Goal: Information Seeking & Learning: Learn about a topic

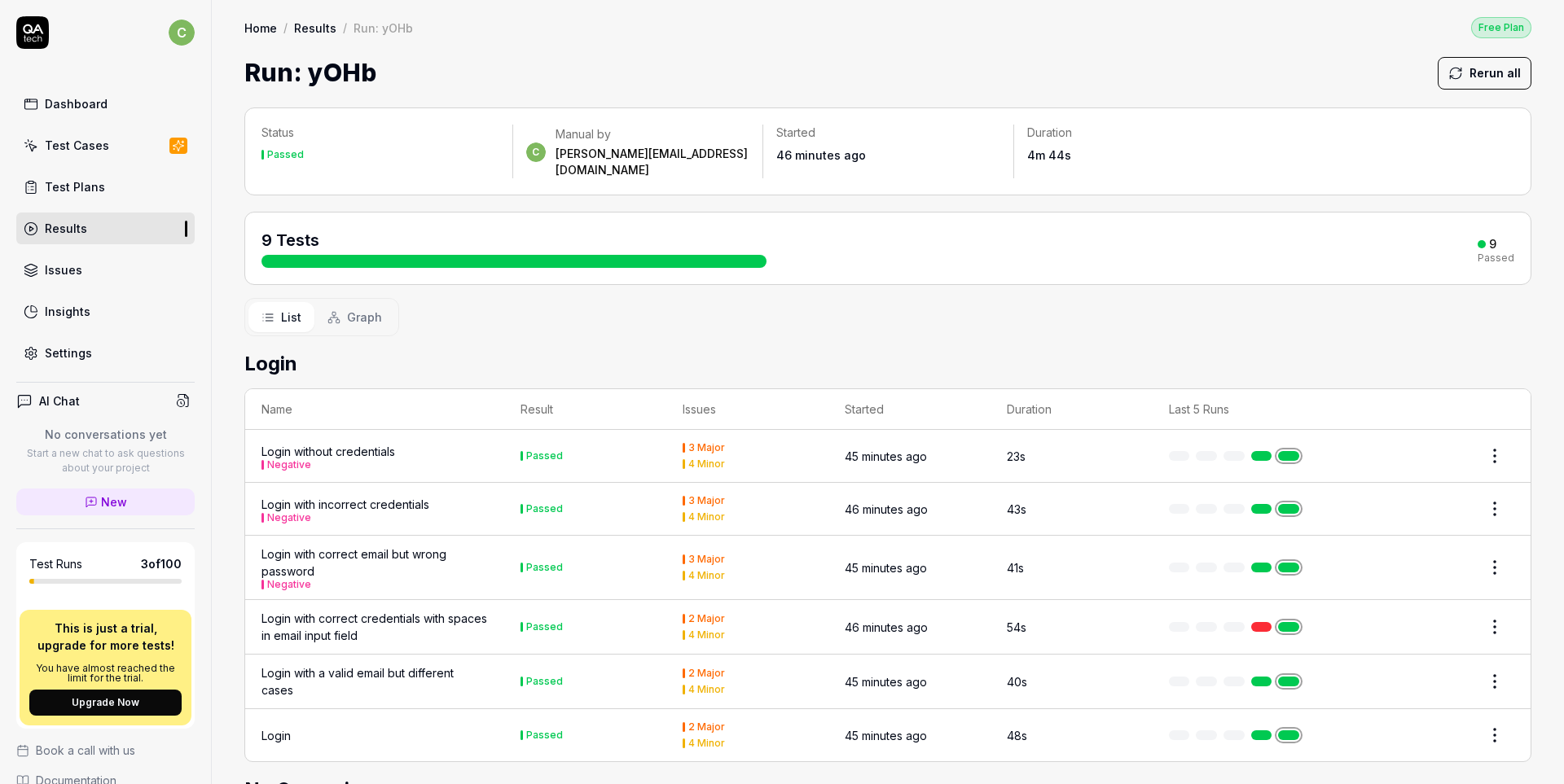
click at [406, 255] on div at bounding box center [514, 262] width 505 height 13
click at [114, 135] on link "Test Cases" at bounding box center [105, 145] width 178 height 32
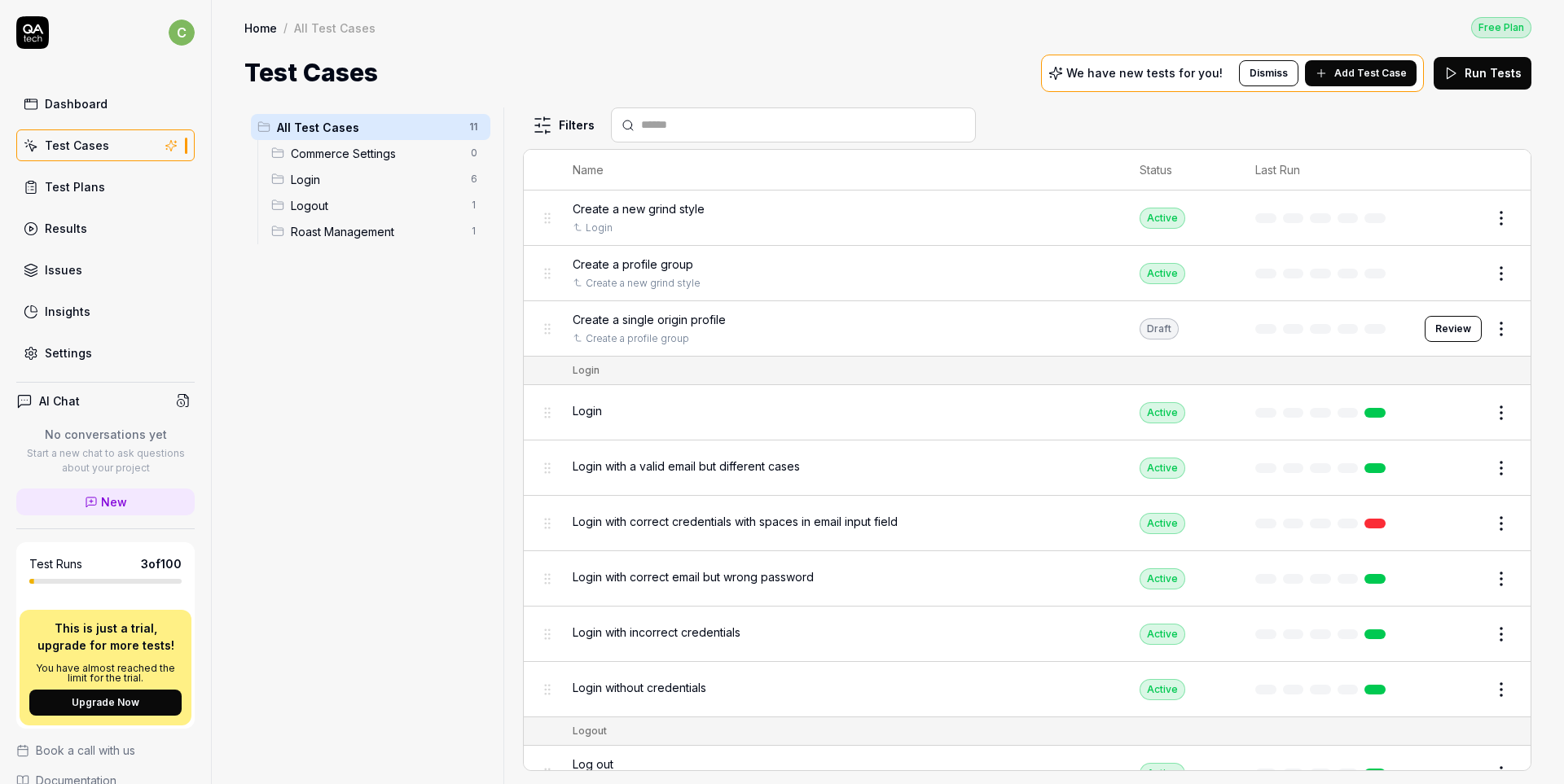
click at [96, 105] on div "Dashboard" at bounding box center [76, 104] width 63 height 17
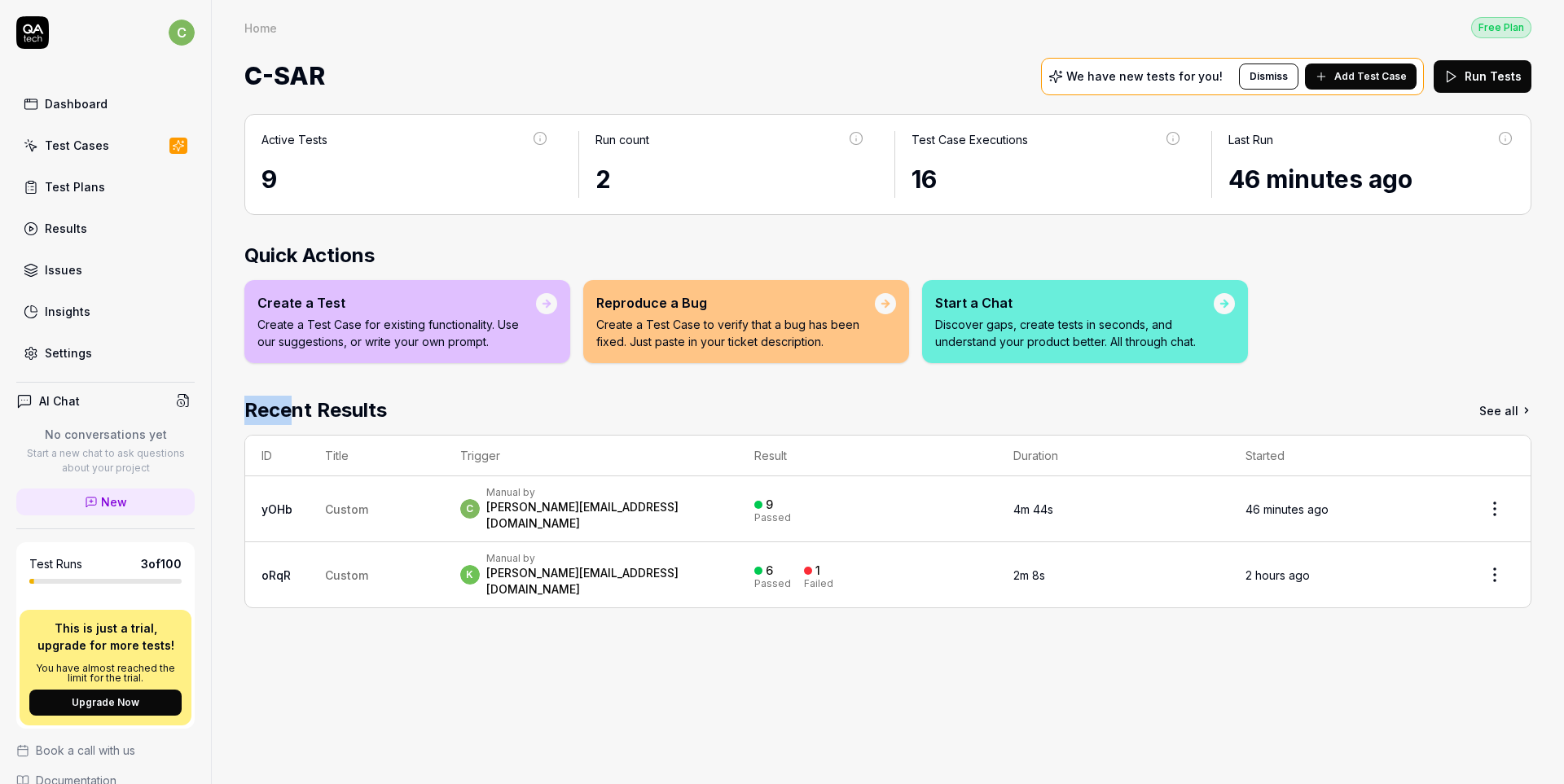
drag, startPoint x: 296, startPoint y: 398, endPoint x: 685, endPoint y: 393, distance: 389.0
click at [604, 393] on div "Active Tests 9 Run count 2 Test Case Executions 16 Last Run 46 minutes ago Quic…" at bounding box center [888, 441] width 1353 height 686
click at [1110, 419] on div "Recent Results See all" at bounding box center [888, 410] width 1287 height 29
drag, startPoint x: 64, startPoint y: 629, endPoint x: 250, endPoint y: 653, distance: 187.5
click at [195, 649] on div "Test Runs 3 of 100 This is just a trial, upgrade for more tests! You have almos…" at bounding box center [105, 635] width 178 height 187
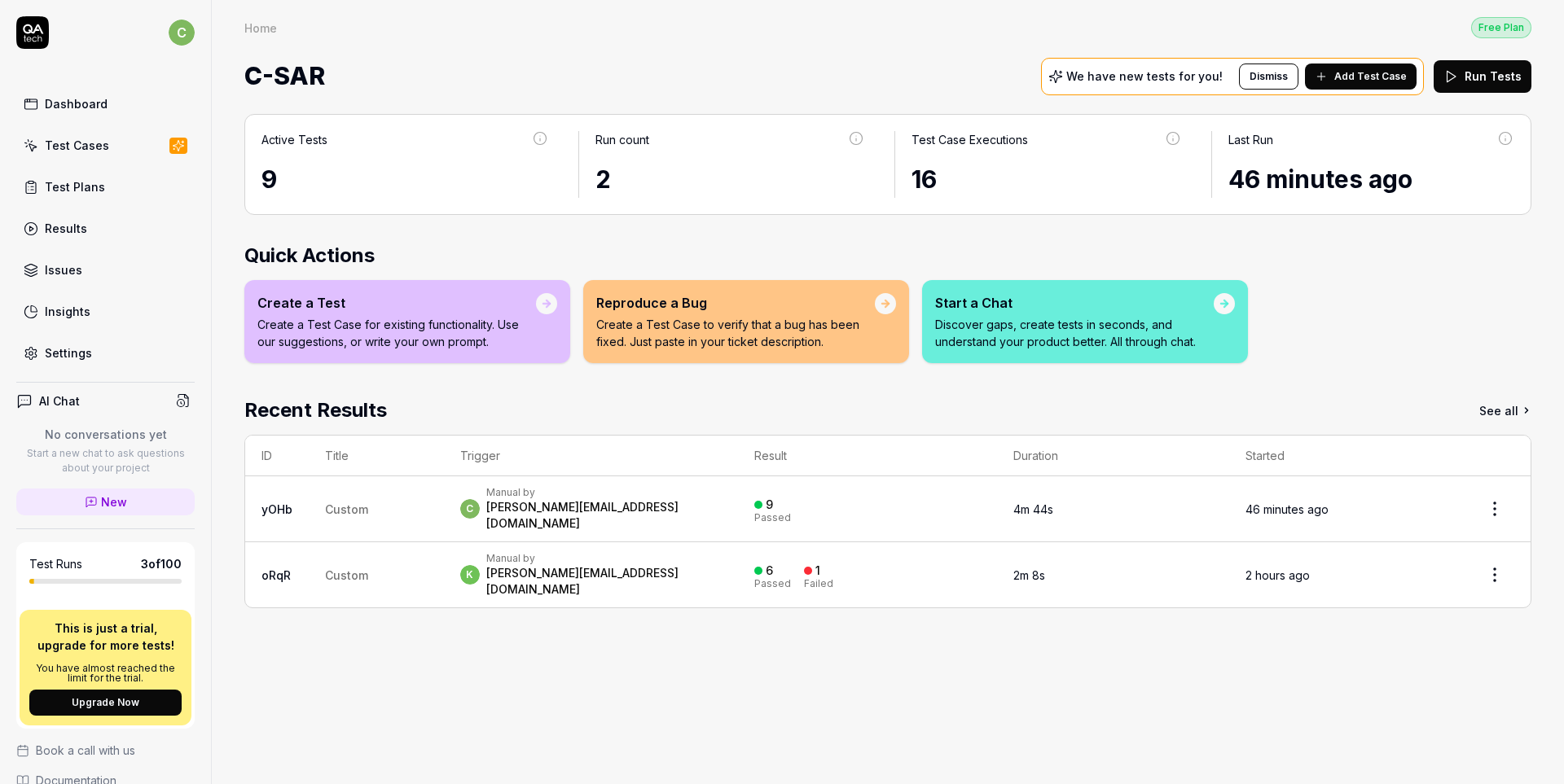
click at [416, 665] on div "Active Tests 9 Run count 2 Test Case Executions 16 Last Run 46 minutes ago Quic…" at bounding box center [888, 441] width 1353 height 686
click at [87, 430] on p "No conversations yet" at bounding box center [105, 434] width 178 height 17
click at [136, 505] on link "New" at bounding box center [105, 502] width 178 height 27
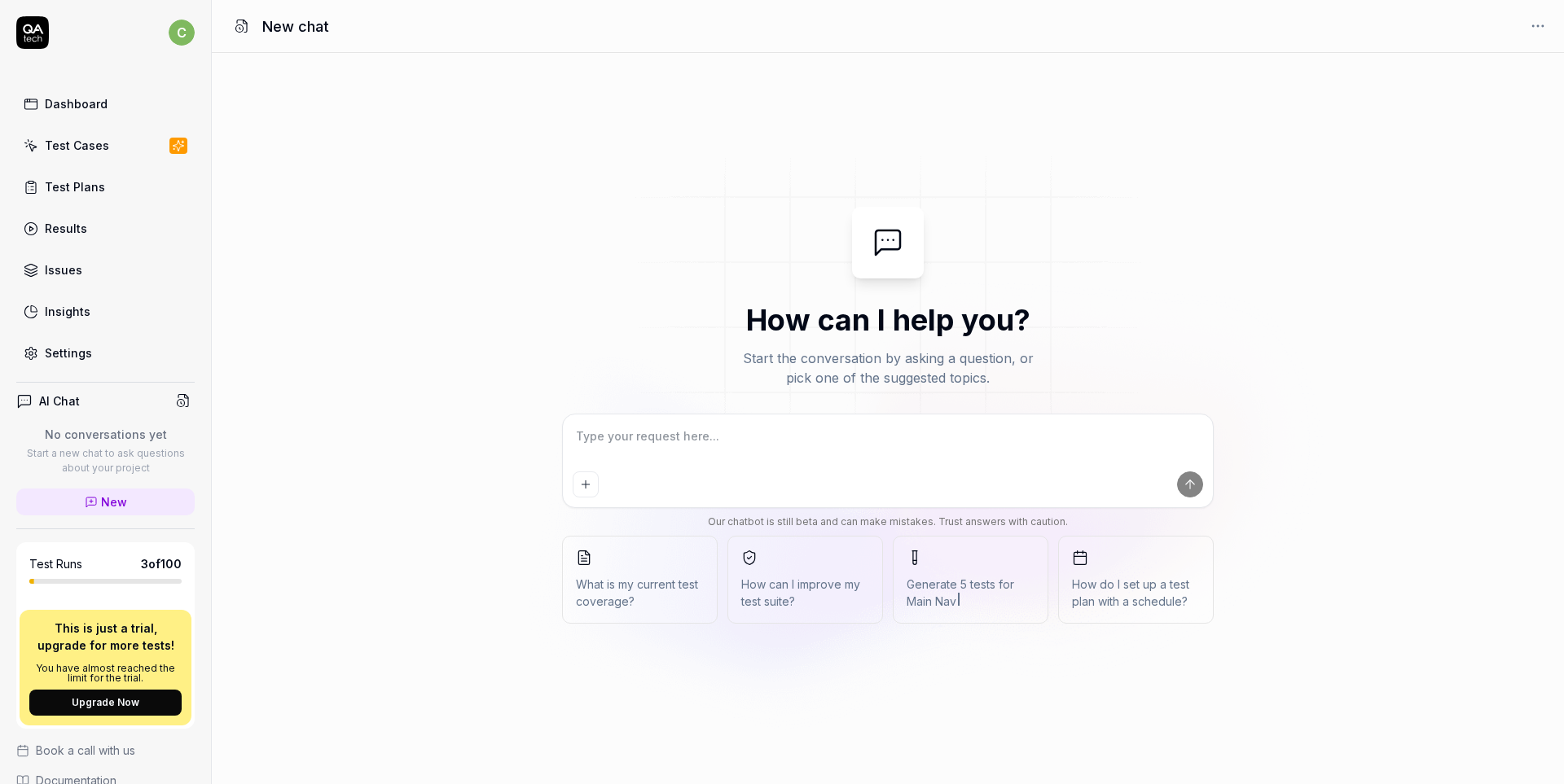
click at [832, 432] on textarea at bounding box center [888, 444] width 630 height 40
click at [655, 431] on textarea at bounding box center [888, 444] width 630 height 40
type textarea "*"
click at [83, 142] on div "Test Cases" at bounding box center [77, 145] width 65 height 17
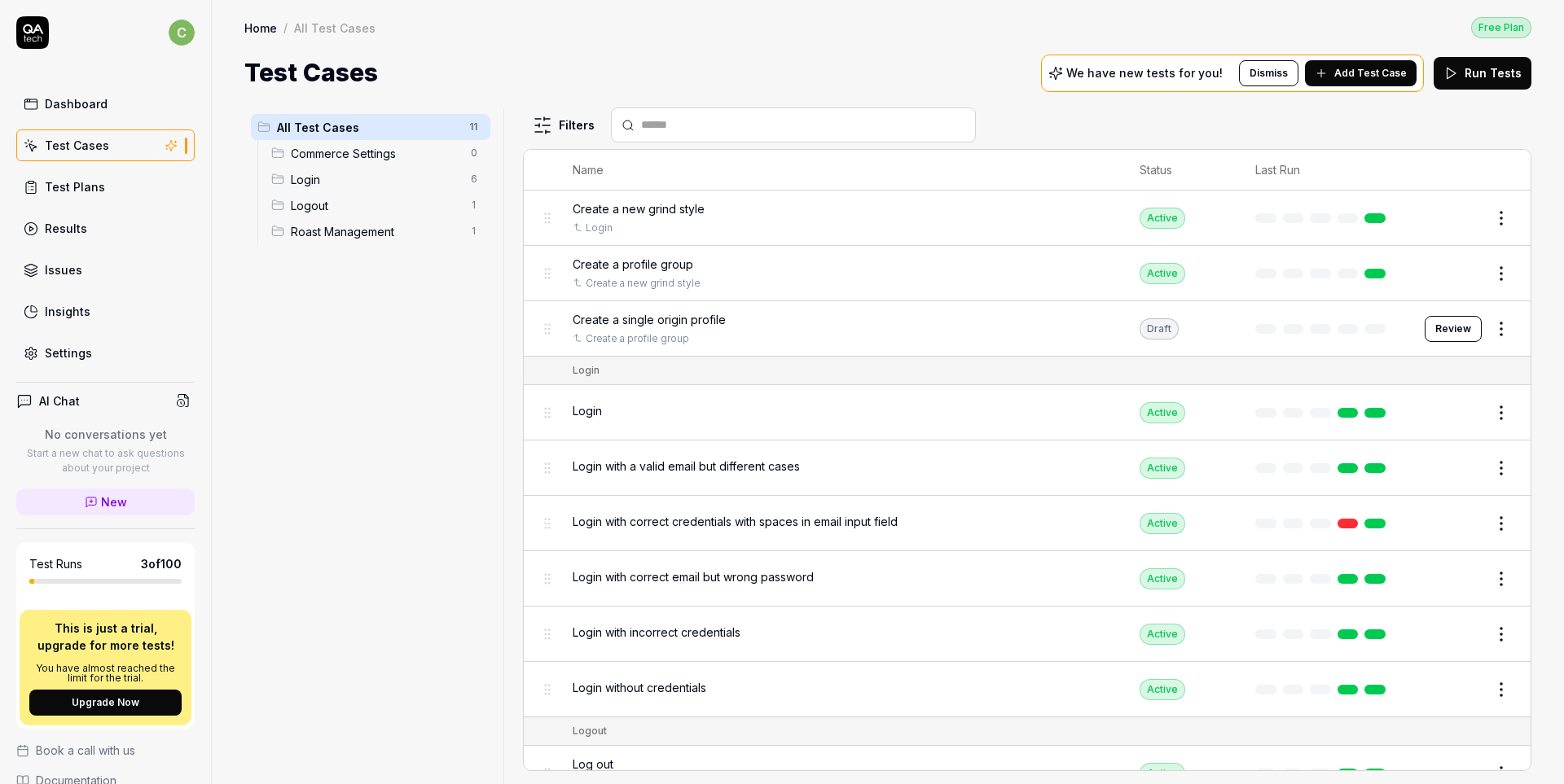
click at [65, 189] on div "Test Plans" at bounding box center [75, 187] width 60 height 17
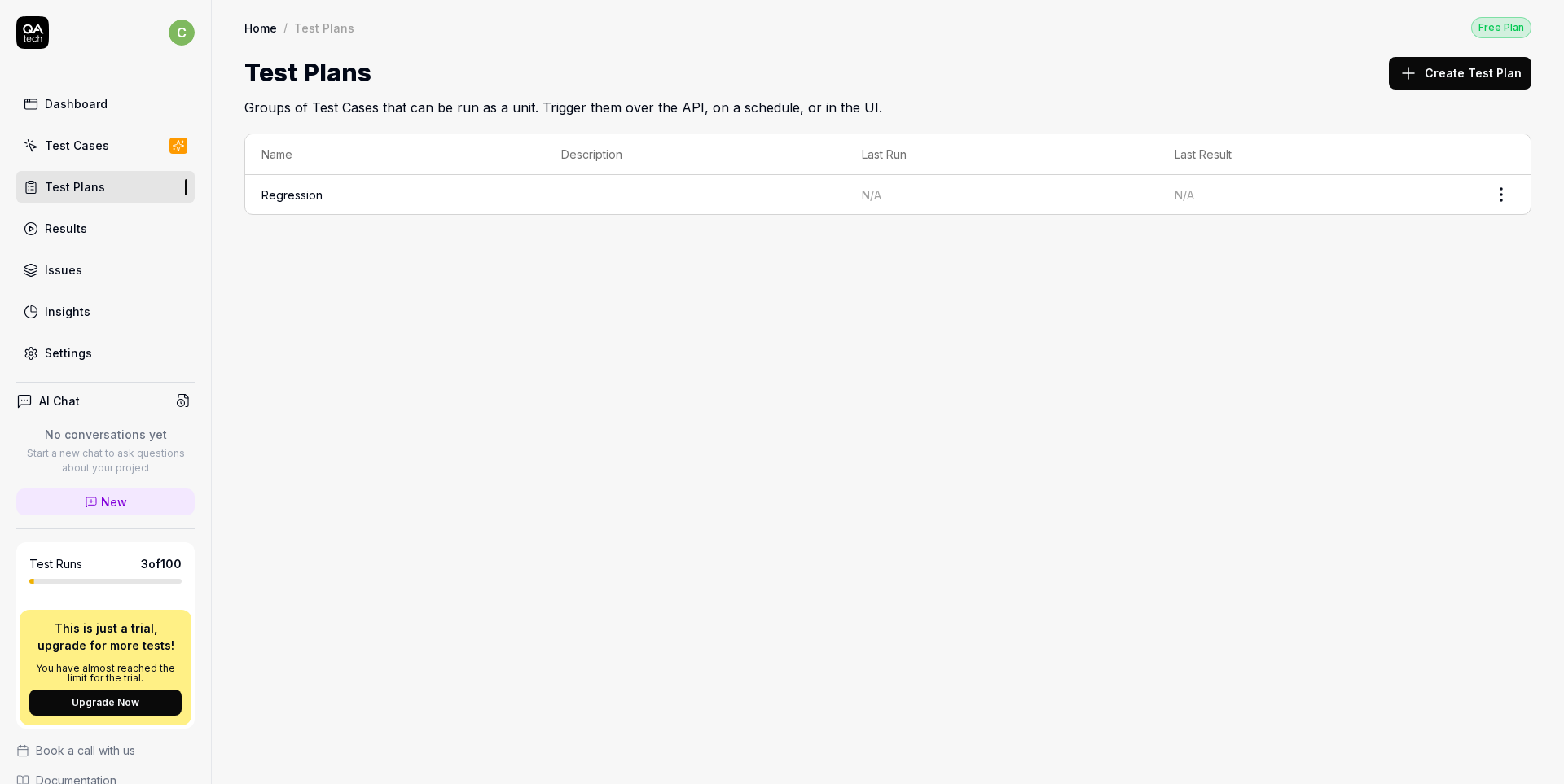
click at [96, 231] on link "Results" at bounding box center [105, 229] width 178 height 32
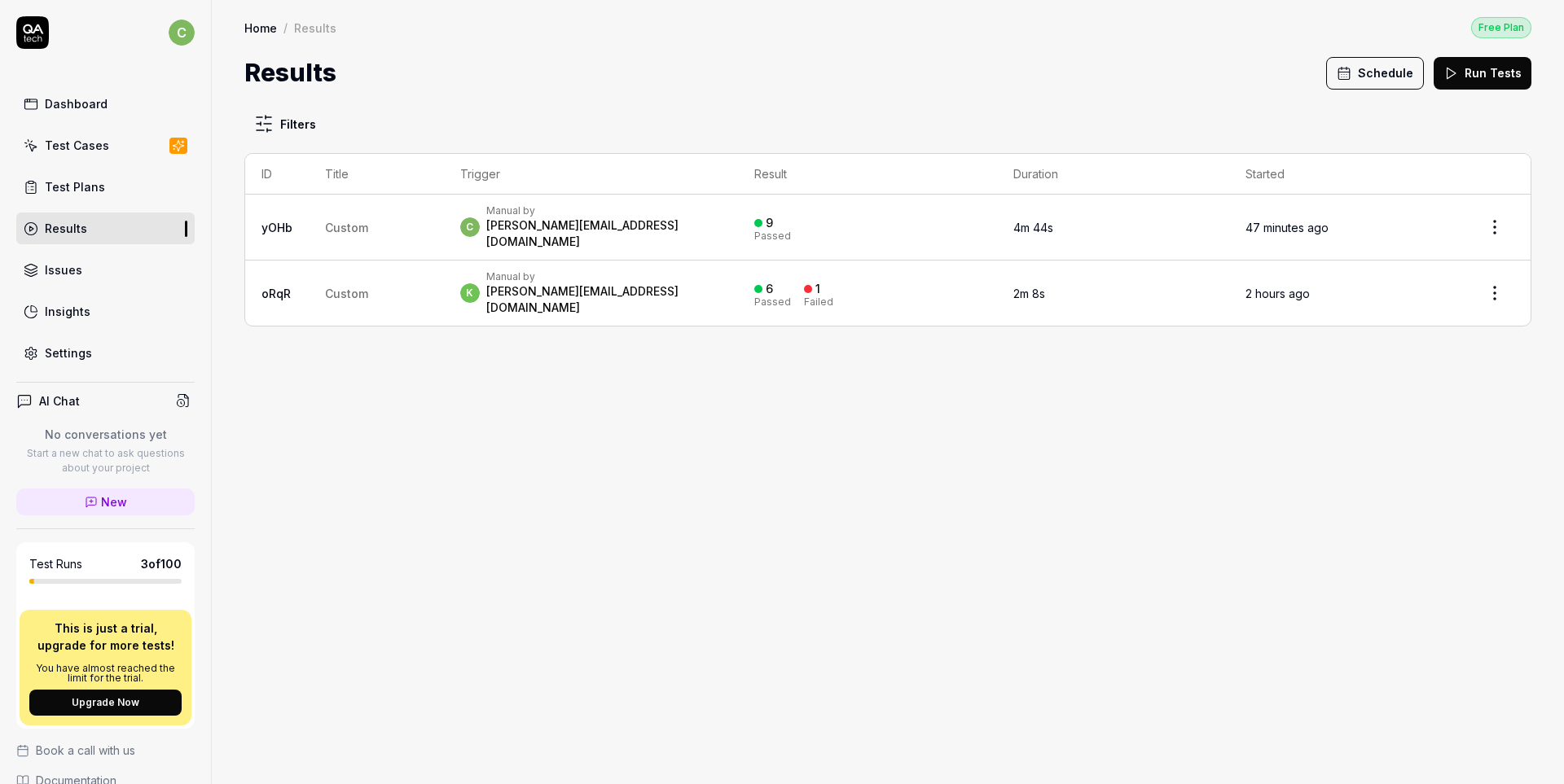
drag, startPoint x: 992, startPoint y: 460, endPoint x: 1007, endPoint y: 468, distance: 17.0
click at [1007, 468] on div "Filters ID Title Trigger Result Duration Started yOHb Custom c Manual by christ…" at bounding box center [888, 437] width 1353 height 693
click at [690, 215] on div "c Manual by christoph.gostner@cropster.com" at bounding box center [591, 227] width 262 height 46
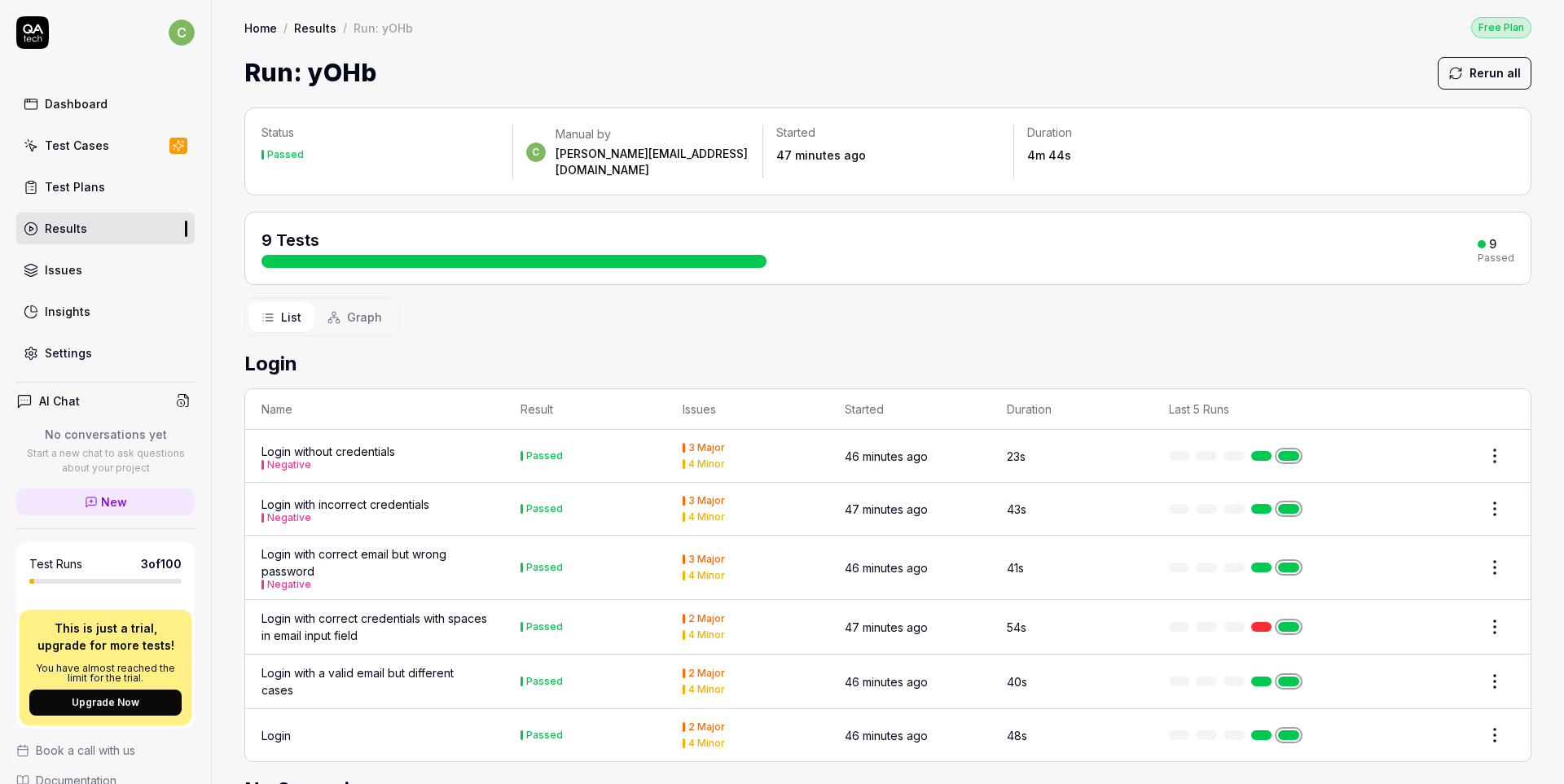
click at [74, 118] on link "Dashboard" at bounding box center [105, 104] width 178 height 32
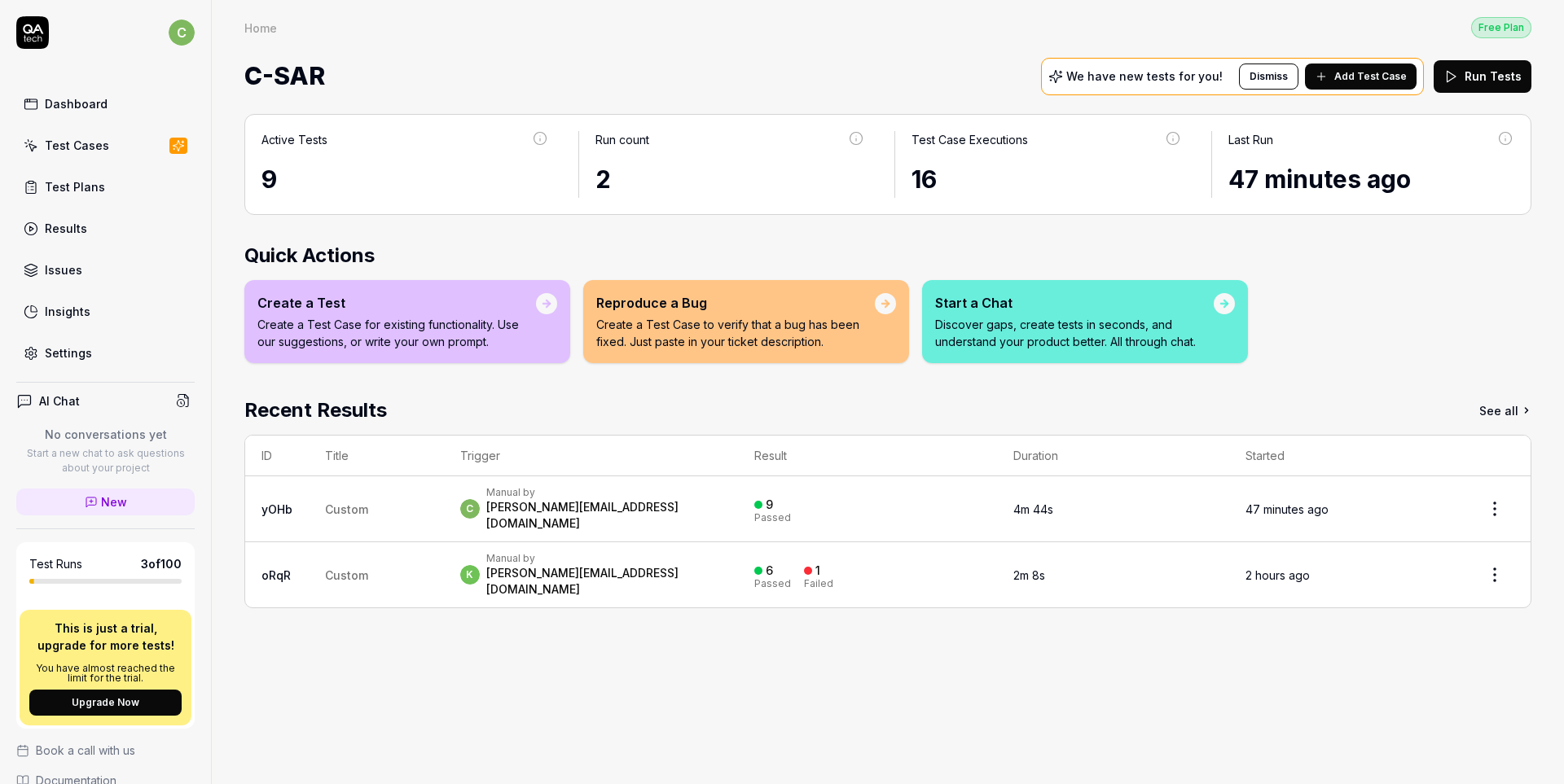
click at [85, 307] on div "Insights" at bounding box center [68, 311] width 46 height 17
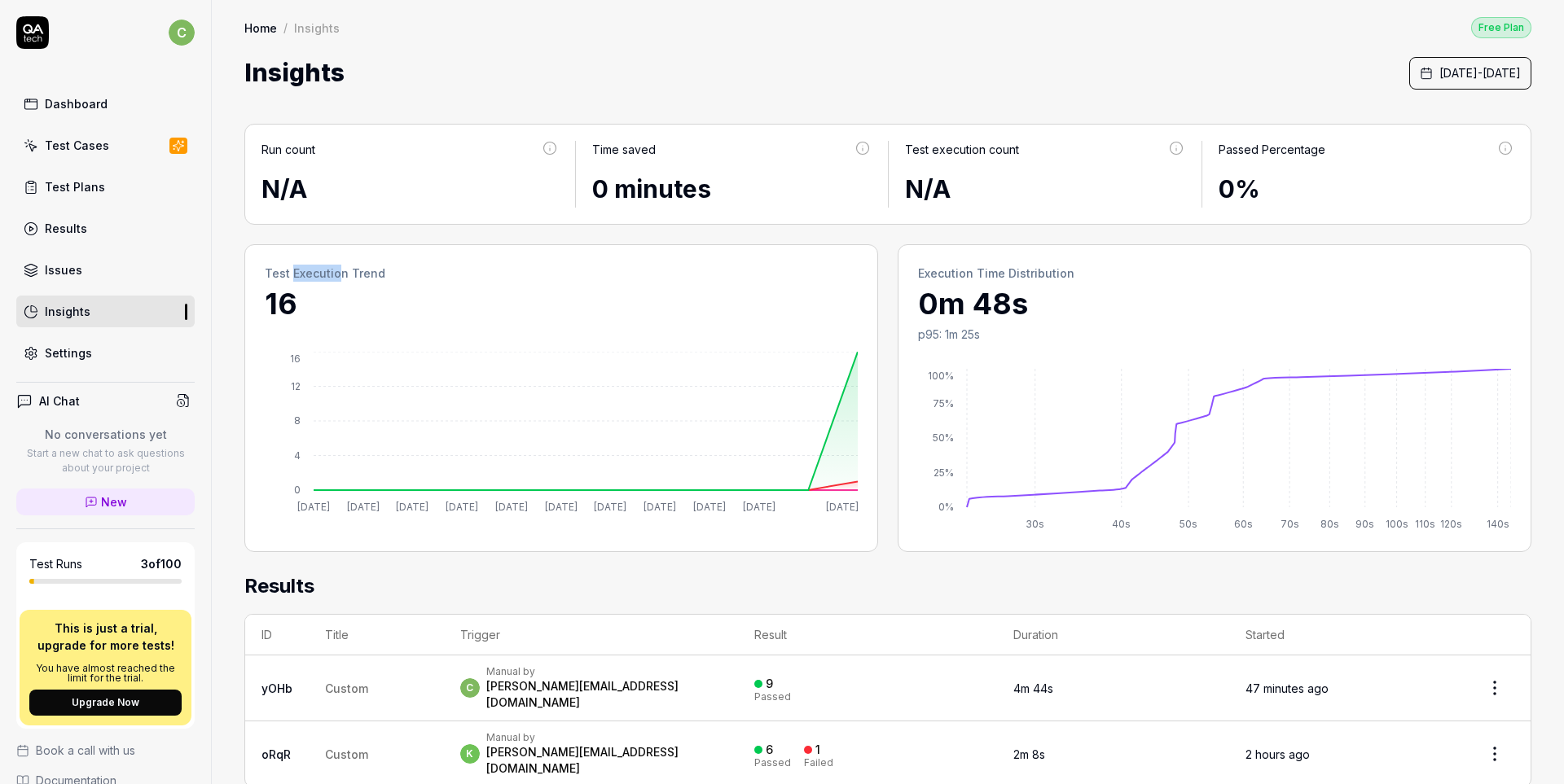
drag, startPoint x: 290, startPoint y: 270, endPoint x: 378, endPoint y: 276, distance: 88.2
click at [354, 276] on h2 "Test Execution Trend" at bounding box center [561, 273] width 593 height 17
click at [976, 275] on h2 "Execution Time Distribution" at bounding box center [1215, 273] width 593 height 17
drag, startPoint x: 976, startPoint y: 275, endPoint x: 1097, endPoint y: 279, distance: 121.1
click at [1097, 279] on h2 "Execution Time Distribution" at bounding box center [1215, 273] width 593 height 17
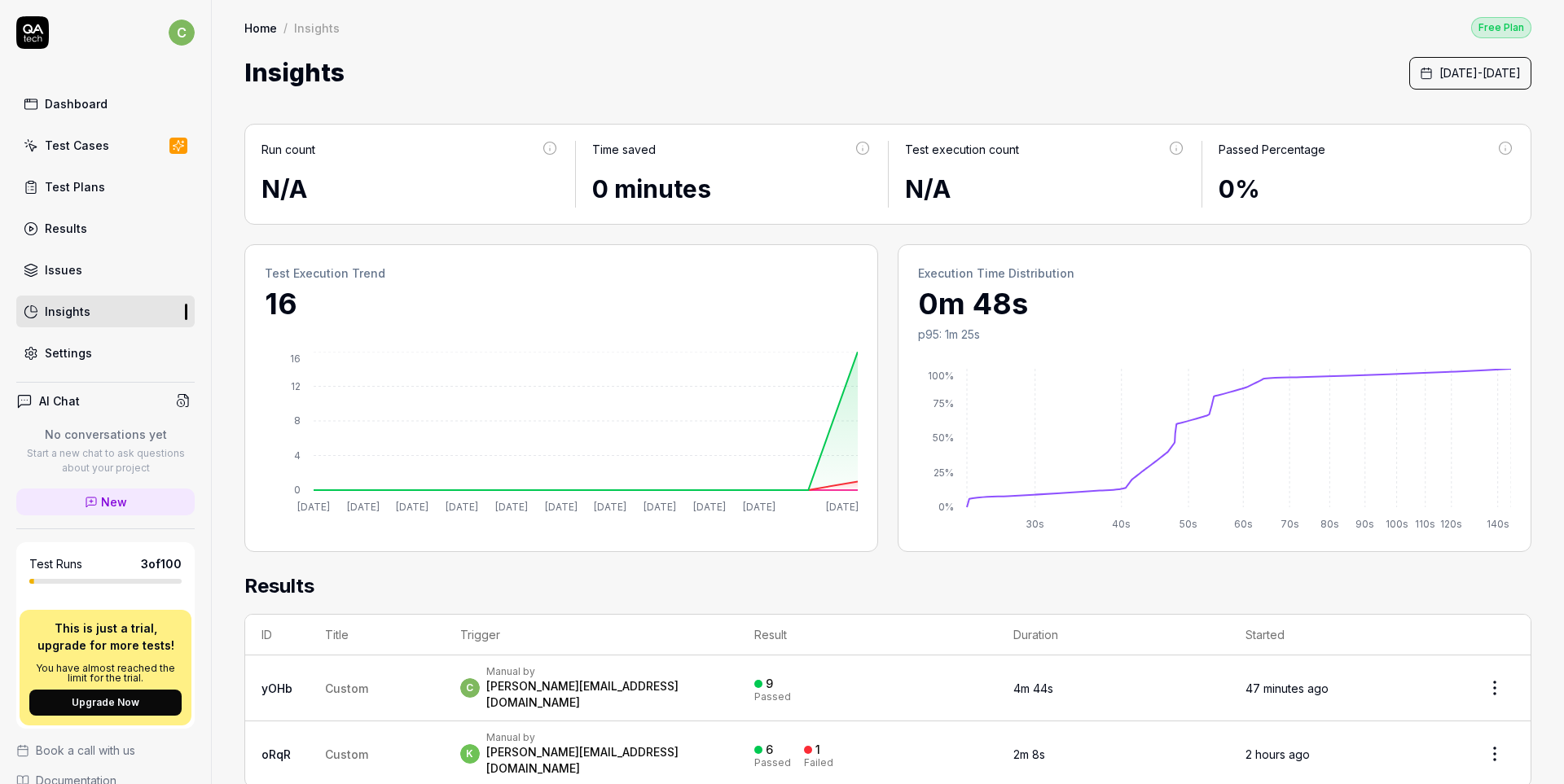
click at [1114, 281] on h2 "Execution Time Distribution" at bounding box center [1215, 273] width 593 height 17
